Goal: Information Seeking & Learning: Check status

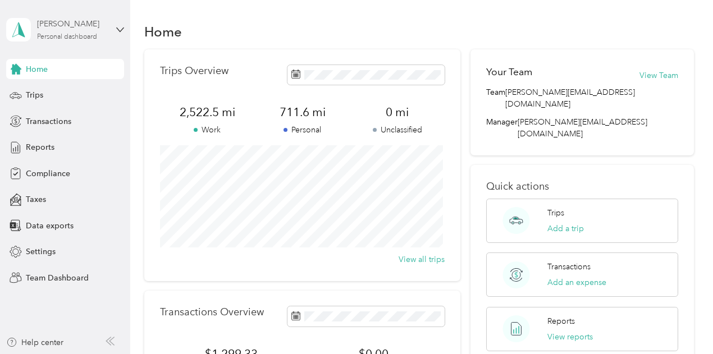
click at [72, 34] on div "Personal dashboard" at bounding box center [67, 37] width 60 height 7
click at [86, 99] on div "Team dashboard Personal dashboard Log out" at bounding box center [156, 118] width 284 height 71
click at [89, 28] on div "[PERSON_NAME]" at bounding box center [72, 24] width 70 height 12
click at [80, 85] on div "Team dashboard" at bounding box center [156, 93] width 284 height 20
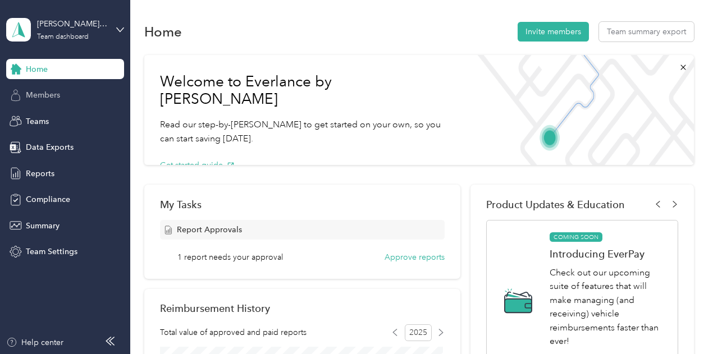
click at [47, 96] on span "Members" at bounding box center [43, 95] width 34 height 12
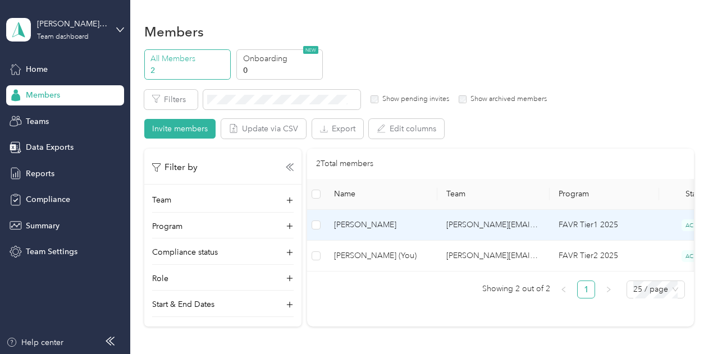
click at [398, 228] on span "[PERSON_NAME]" at bounding box center [381, 225] width 94 height 12
click at [512, 227] on td "[PERSON_NAME][EMAIL_ADDRESS][DOMAIN_NAME]" at bounding box center [493, 225] width 112 height 31
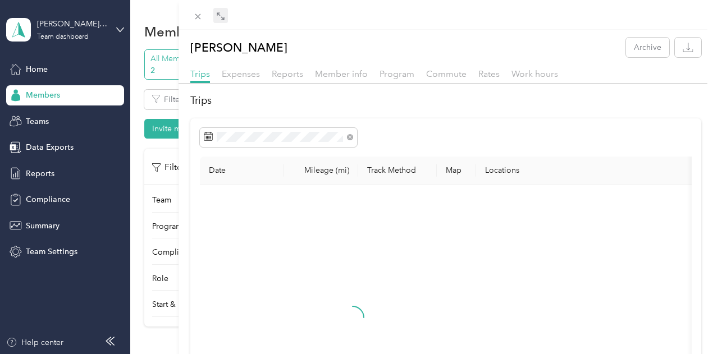
drag, startPoint x: 412, startPoint y: 14, endPoint x: 401, endPoint y: 15, distance: 11.2
click at [409, 14] on div at bounding box center [445, 15] width 535 height 30
click at [225, 15] on icon at bounding box center [220, 16] width 9 height 9
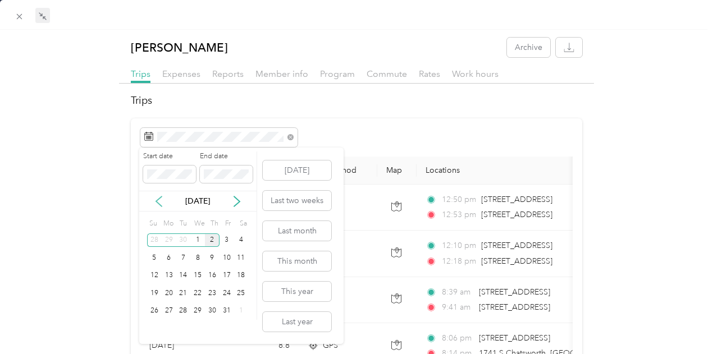
click at [158, 200] on icon at bounding box center [158, 201] width 11 height 11
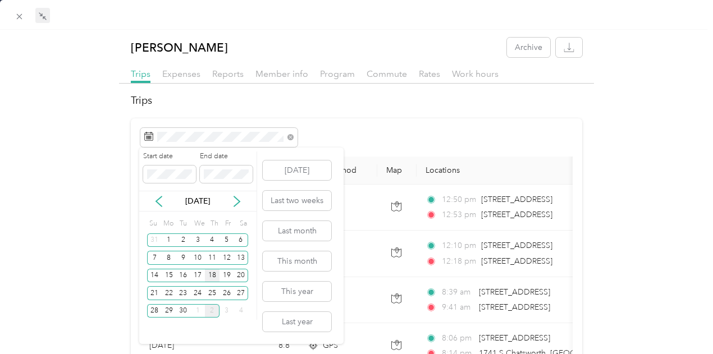
click at [213, 273] on div "18" at bounding box center [212, 276] width 15 height 14
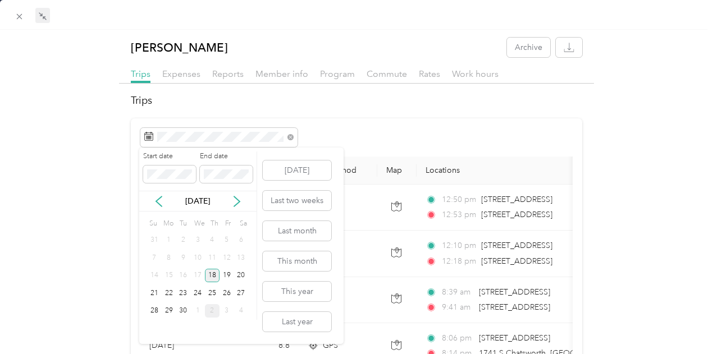
click at [213, 273] on div "18" at bounding box center [212, 276] width 15 height 14
click at [308, 176] on button "[DATE]" at bounding box center [297, 171] width 68 height 20
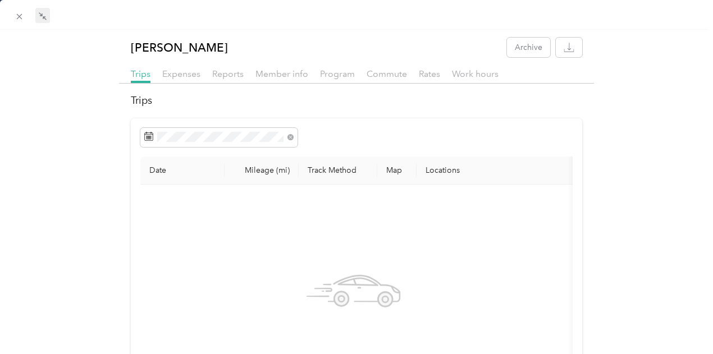
scroll to position [56, 0]
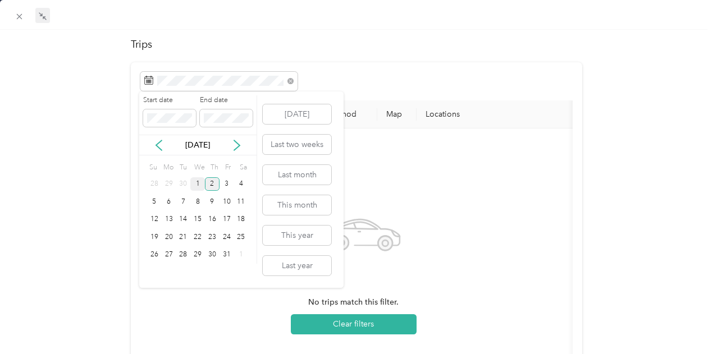
click at [197, 182] on div "1" at bounding box center [197, 184] width 15 height 14
click at [198, 180] on div "1" at bounding box center [197, 184] width 15 height 14
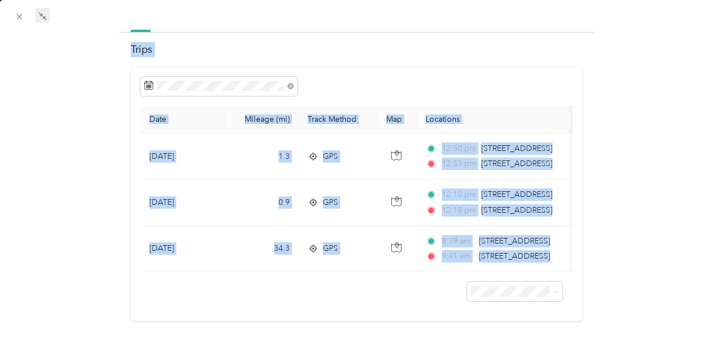
drag, startPoint x: 264, startPoint y: 274, endPoint x: 341, endPoint y: 281, distance: 77.7
click at [346, 281] on div at bounding box center [356, 287] width 432 height 30
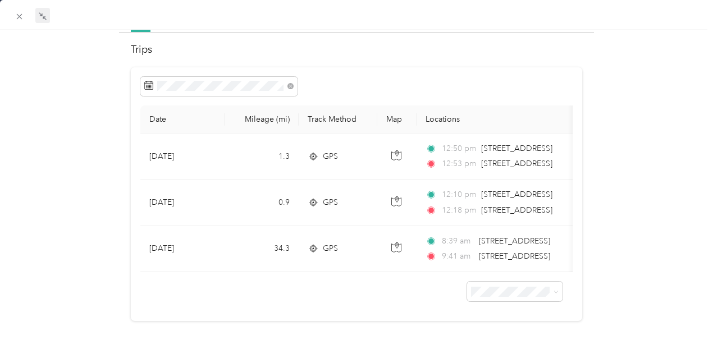
click at [0, 267] on div "[PERSON_NAME] Archive Trips Expenses Reports Member info Program Commute Rates …" at bounding box center [356, 156] width 713 height 338
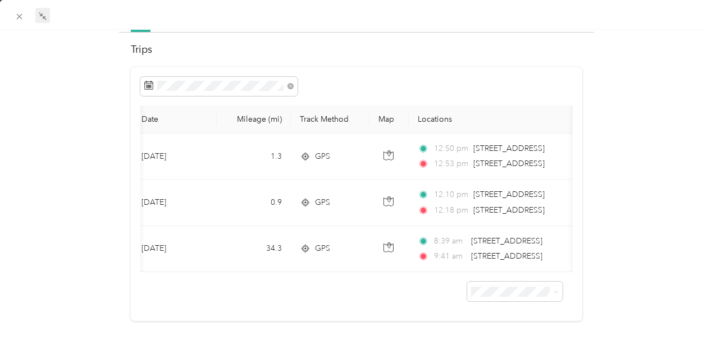
scroll to position [0, 1]
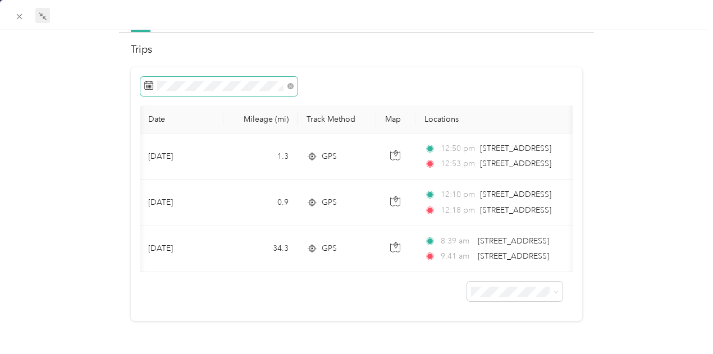
click at [221, 77] on span at bounding box center [218, 86] width 157 height 19
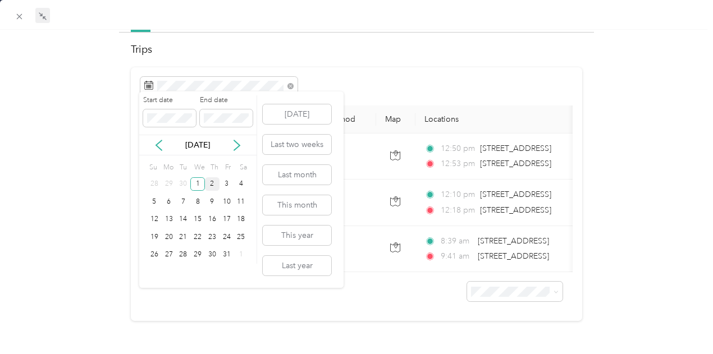
click at [213, 185] on div "2" at bounding box center [212, 184] width 15 height 14
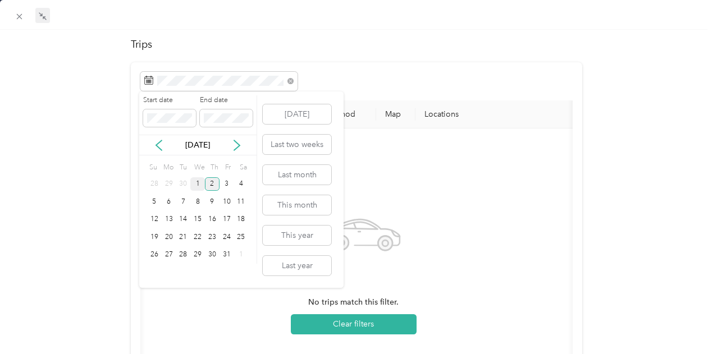
click at [200, 184] on div "1" at bounding box center [197, 184] width 15 height 14
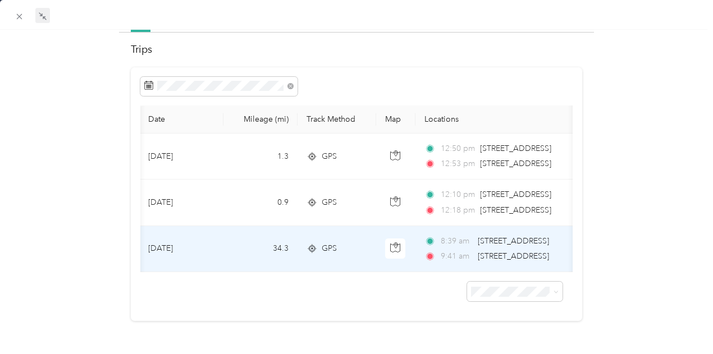
click at [378, 236] on td at bounding box center [395, 249] width 39 height 46
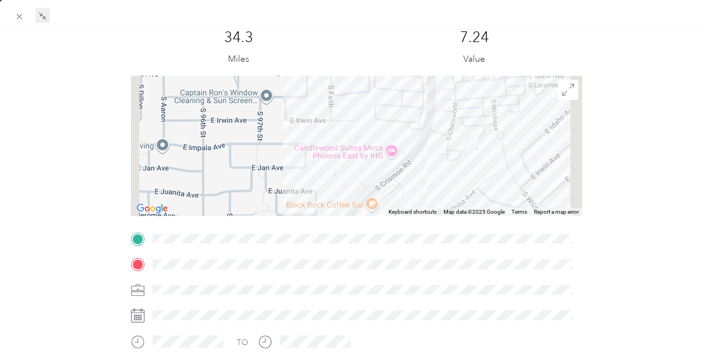
drag, startPoint x: 509, startPoint y: 144, endPoint x: 419, endPoint y: 182, distance: 97.6
click at [436, 179] on div at bounding box center [357, 146] width 452 height 140
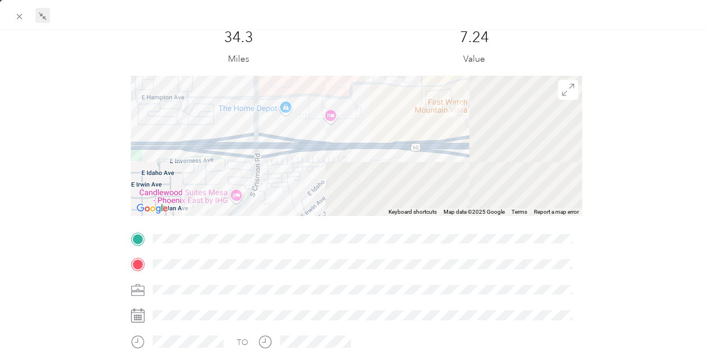
drag, startPoint x: 382, startPoint y: 172, endPoint x: 281, endPoint y: 165, distance: 100.7
click at [282, 168] on div at bounding box center [357, 146] width 452 height 140
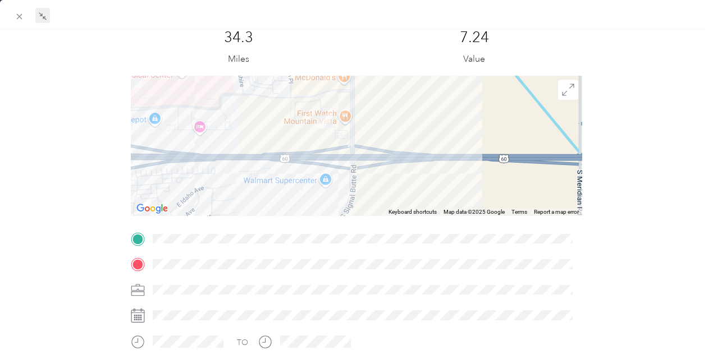
drag, startPoint x: 292, startPoint y: 122, endPoint x: 334, endPoint y: 170, distance: 63.6
click at [333, 170] on div at bounding box center [357, 146] width 452 height 140
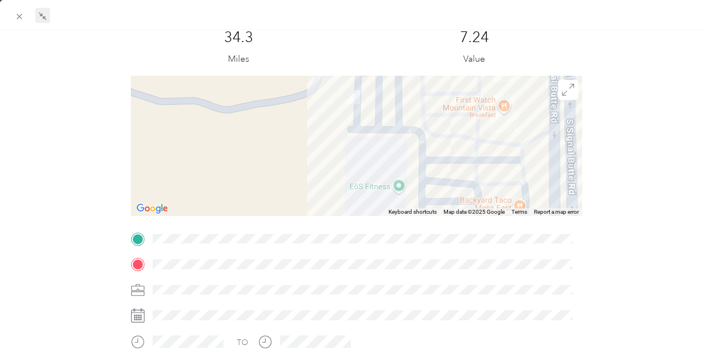
drag, startPoint x: 363, startPoint y: 159, endPoint x: 359, endPoint y: 116, distance: 43.4
click at [359, 116] on div at bounding box center [357, 146] width 452 height 140
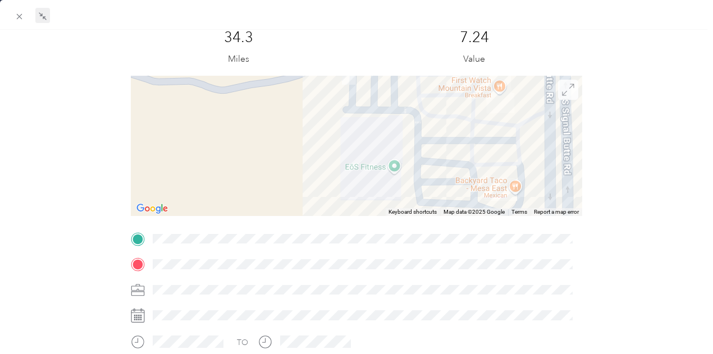
click at [558, 96] on span at bounding box center [568, 90] width 20 height 20
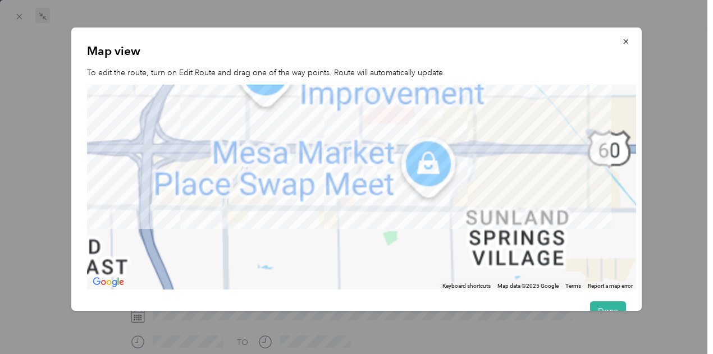
drag, startPoint x: 369, startPoint y: 195, endPoint x: 274, endPoint y: 202, distance: 95.6
click at [277, 202] on div at bounding box center [361, 187] width 549 height 205
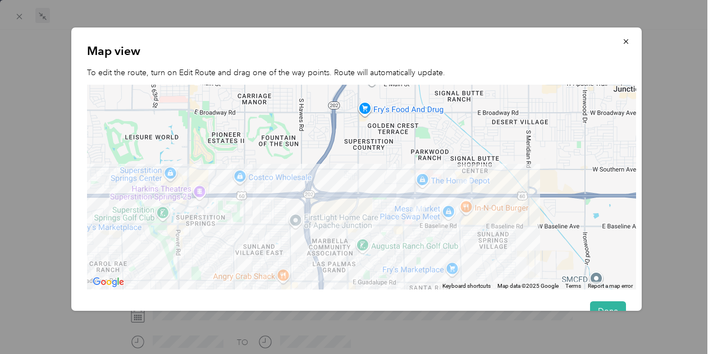
drag, startPoint x: 428, startPoint y: 168, endPoint x: 418, endPoint y: 207, distance: 40.4
click at [419, 204] on img at bounding box center [418, 207] width 14 height 14
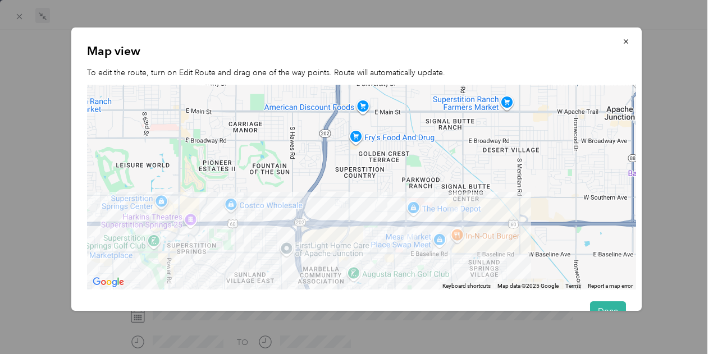
drag, startPoint x: 416, startPoint y: 214, endPoint x: 408, endPoint y: 242, distance: 29.3
click at [408, 242] on img at bounding box center [409, 235] width 14 height 14
click at [618, 47] on button "button" at bounding box center [626, 41] width 24 height 20
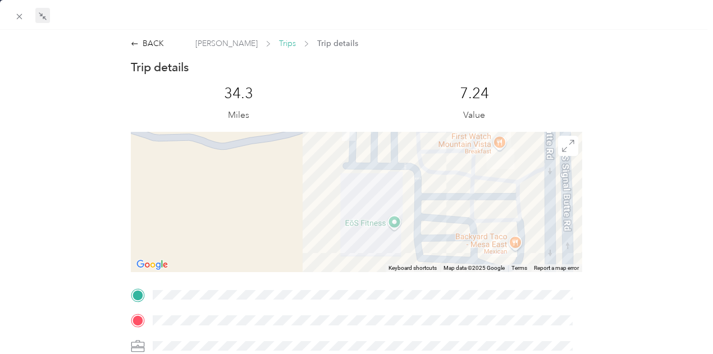
click at [279, 41] on span "Trips" at bounding box center [287, 44] width 17 height 12
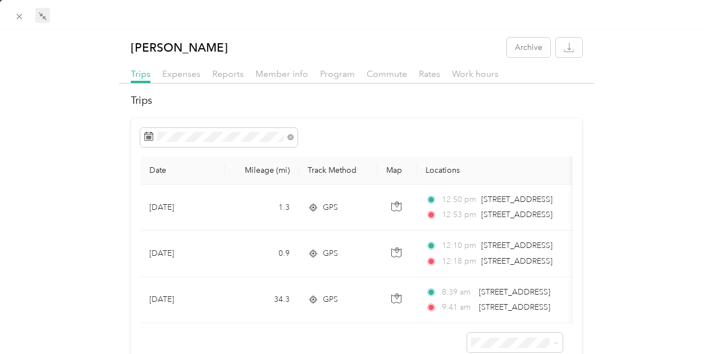
click at [236, 67] on div "Reports" at bounding box center [227, 74] width 31 height 14
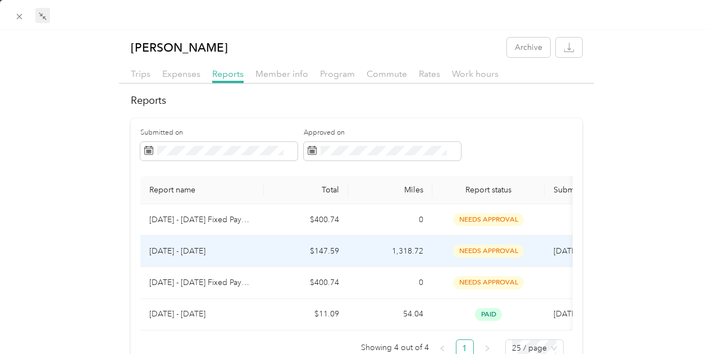
click at [231, 243] on td "[DATE] - [DATE]" at bounding box center [201, 251] width 123 height 31
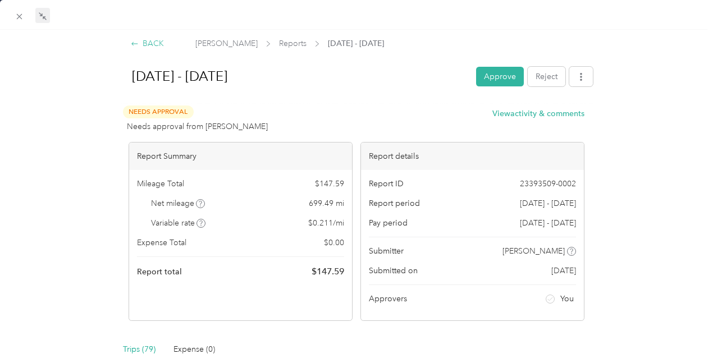
click at [138, 43] on div "BACK" at bounding box center [147, 44] width 33 height 12
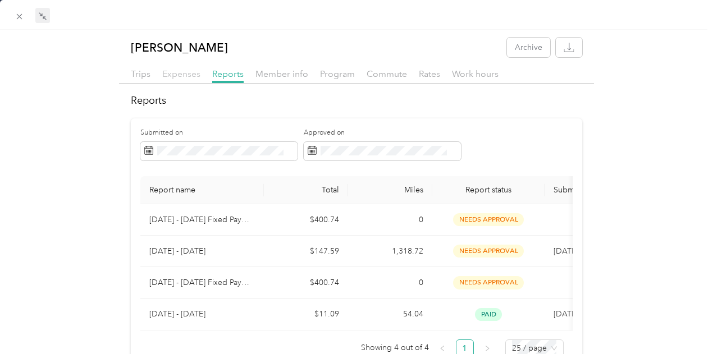
click at [182, 76] on span "Expenses" at bounding box center [181, 73] width 38 height 11
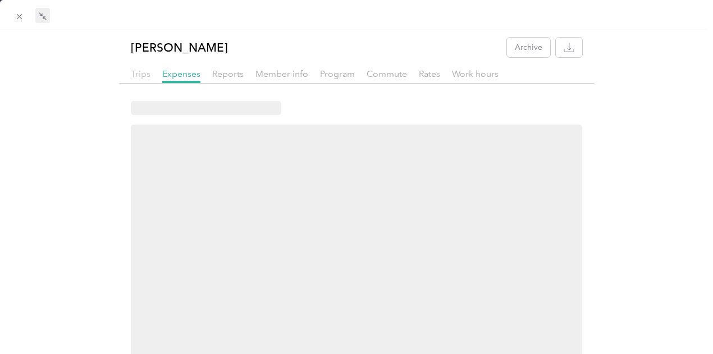
click at [141, 76] on span "Trips" at bounding box center [141, 73] width 20 height 11
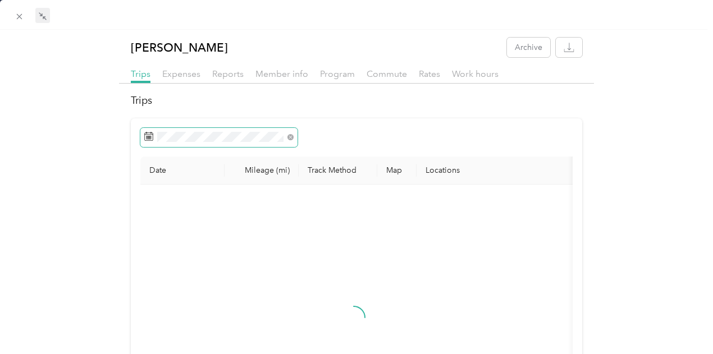
click at [237, 145] on span at bounding box center [218, 137] width 157 height 19
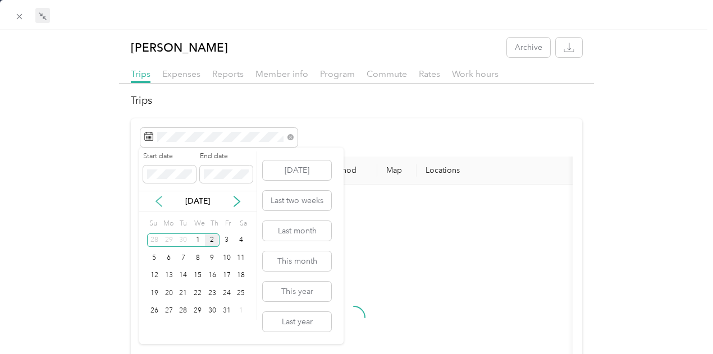
click at [161, 205] on icon at bounding box center [158, 201] width 11 height 11
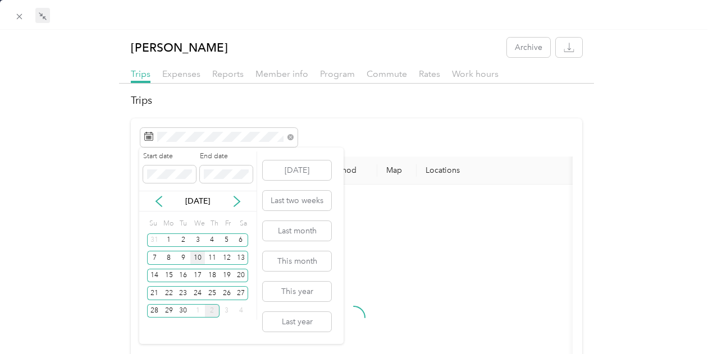
click at [202, 256] on div "10" at bounding box center [197, 258] width 15 height 14
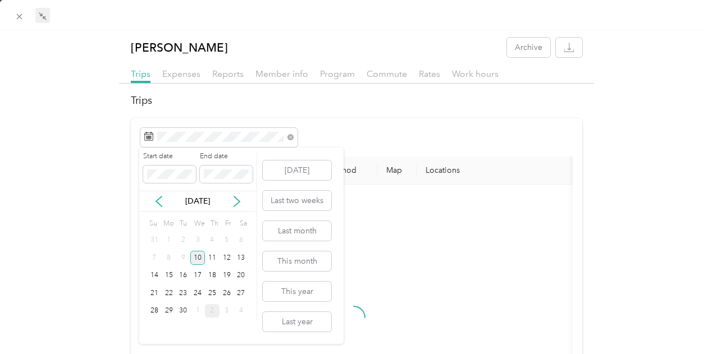
click at [202, 256] on div "10" at bounding box center [197, 258] width 15 height 14
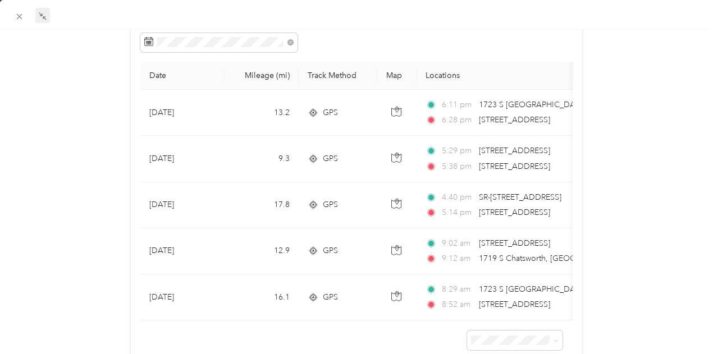
scroll to position [112, 0]
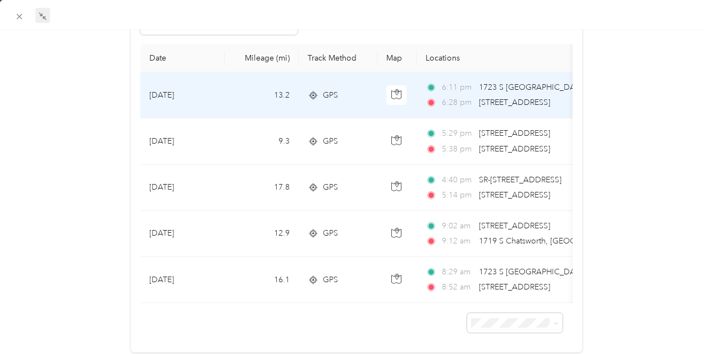
click at [549, 101] on span "[STREET_ADDRESS]" at bounding box center [514, 103] width 71 height 10
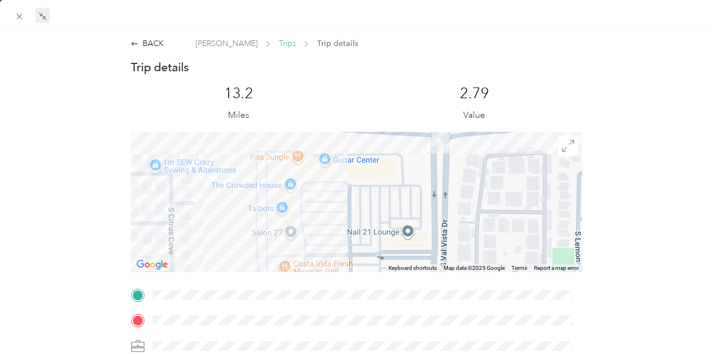
click at [279, 39] on span "Trips" at bounding box center [287, 44] width 17 height 12
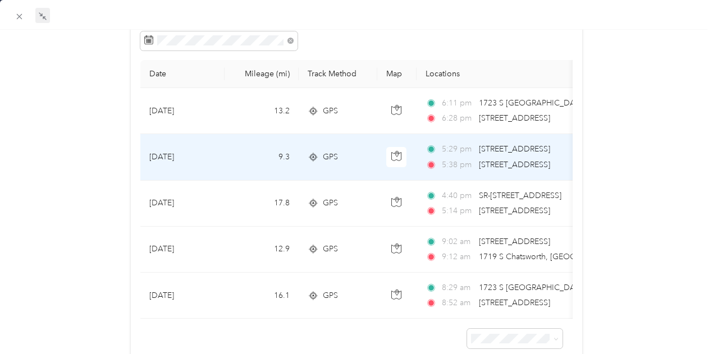
scroll to position [112, 0]
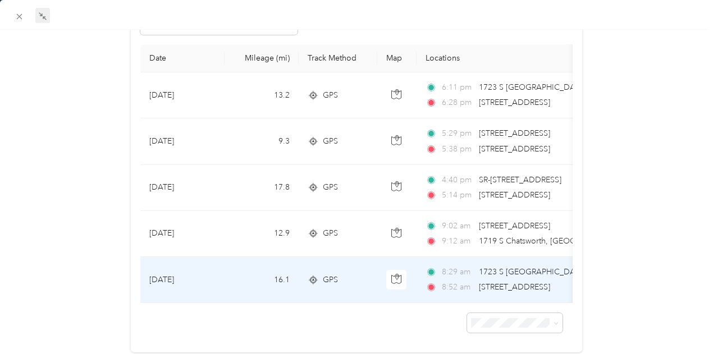
click at [509, 292] on td "8:29 am 1723 S [GEOGRAPHIC_DATA], [GEOGRAPHIC_DATA], [GEOGRAPHIC_DATA] 8:52 am …" at bounding box center [545, 280] width 258 height 46
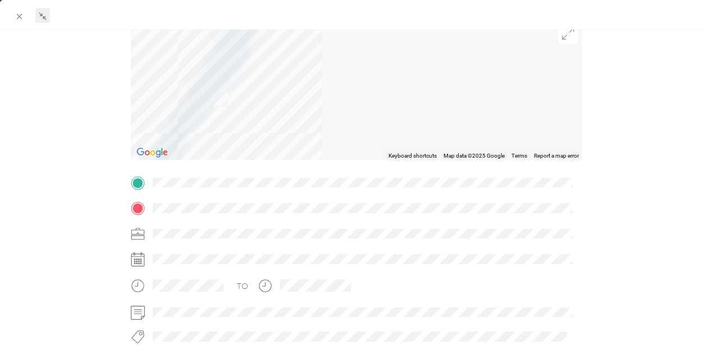
click at [224, 156] on div at bounding box center [357, 90] width 452 height 140
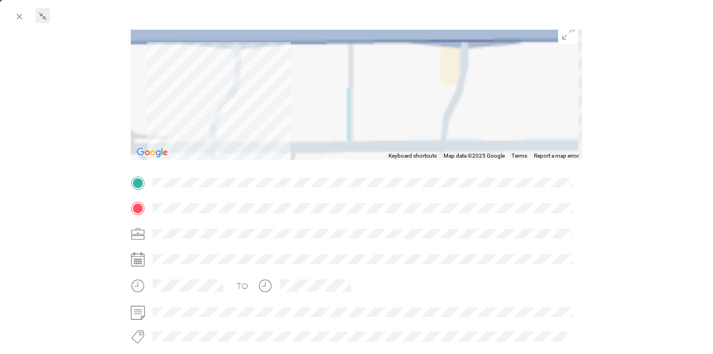
drag, startPoint x: 301, startPoint y: 108, endPoint x: 313, endPoint y: 65, distance: 45.2
click at [314, 67] on div at bounding box center [357, 90] width 452 height 140
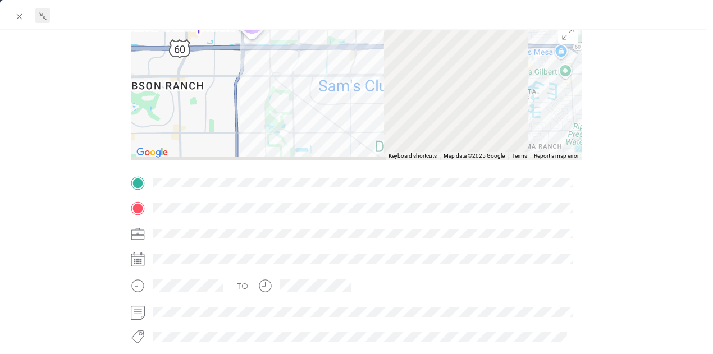
drag, startPoint x: 313, startPoint y: 102, endPoint x: 314, endPoint y: 79, distance: 22.5
click at [314, 84] on div at bounding box center [357, 90] width 452 height 140
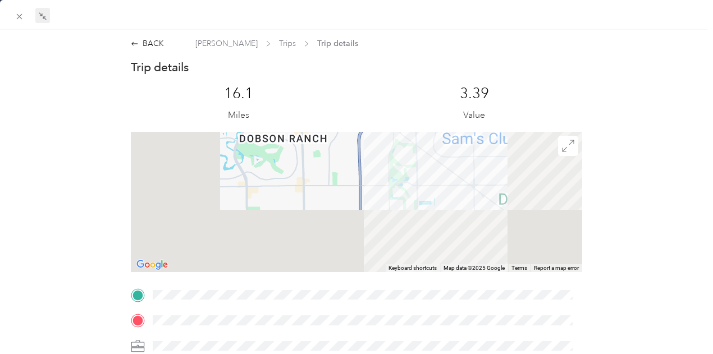
drag, startPoint x: 476, startPoint y: 163, endPoint x: 441, endPoint y: 227, distance: 73.1
click at [442, 228] on div at bounding box center [357, 202] width 452 height 140
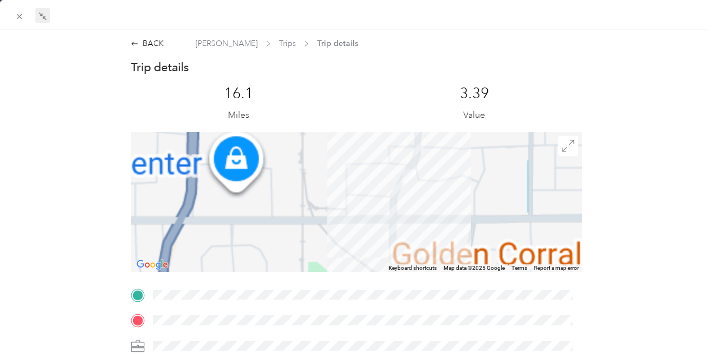
drag, startPoint x: 442, startPoint y: 176, endPoint x: 395, endPoint y: 187, distance: 48.3
click at [395, 187] on div at bounding box center [357, 202] width 452 height 140
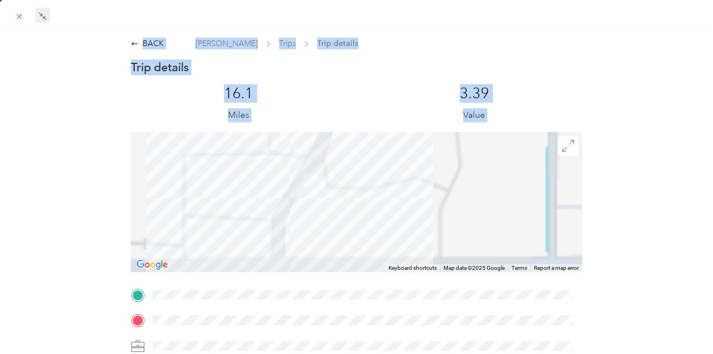
drag, startPoint x: 354, startPoint y: 196, endPoint x: 413, endPoint y: 185, distance: 60.0
click at [413, 185] on div "BACK [PERSON_NAME] Trips Trip details Trip details This trip cannot be edited b…" at bounding box center [356, 177] width 713 height 354
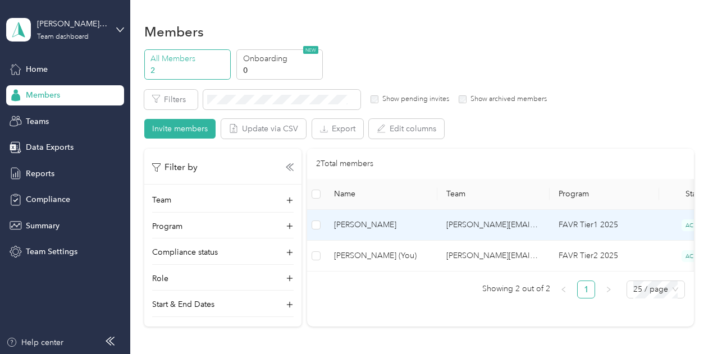
click at [406, 233] on td "[PERSON_NAME]" at bounding box center [381, 225] width 112 height 31
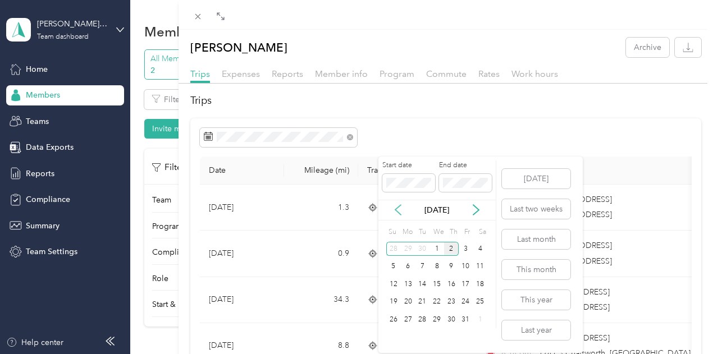
click at [401, 206] on icon at bounding box center [397, 209] width 11 height 11
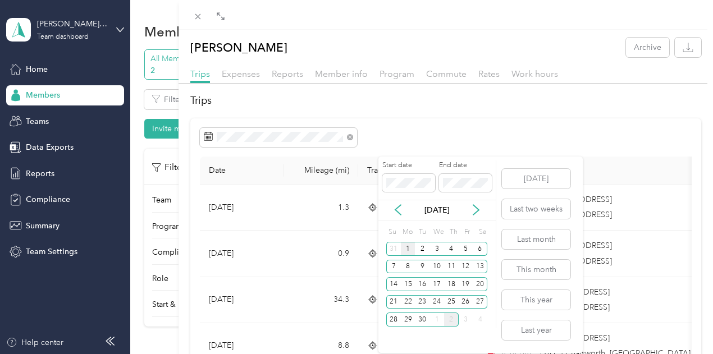
click at [412, 250] on div "1" at bounding box center [408, 249] width 15 height 14
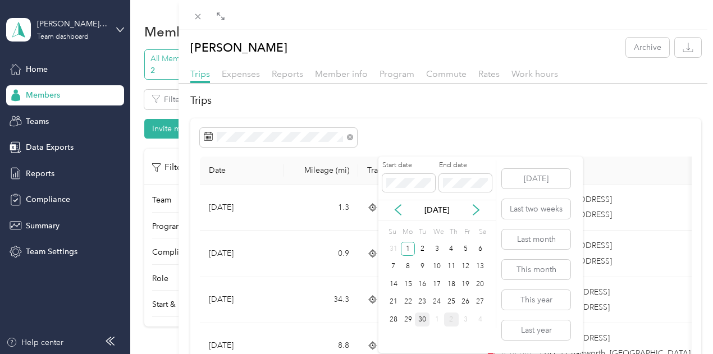
click at [427, 323] on div "30" at bounding box center [422, 320] width 15 height 14
